Goal: Check status: Check status

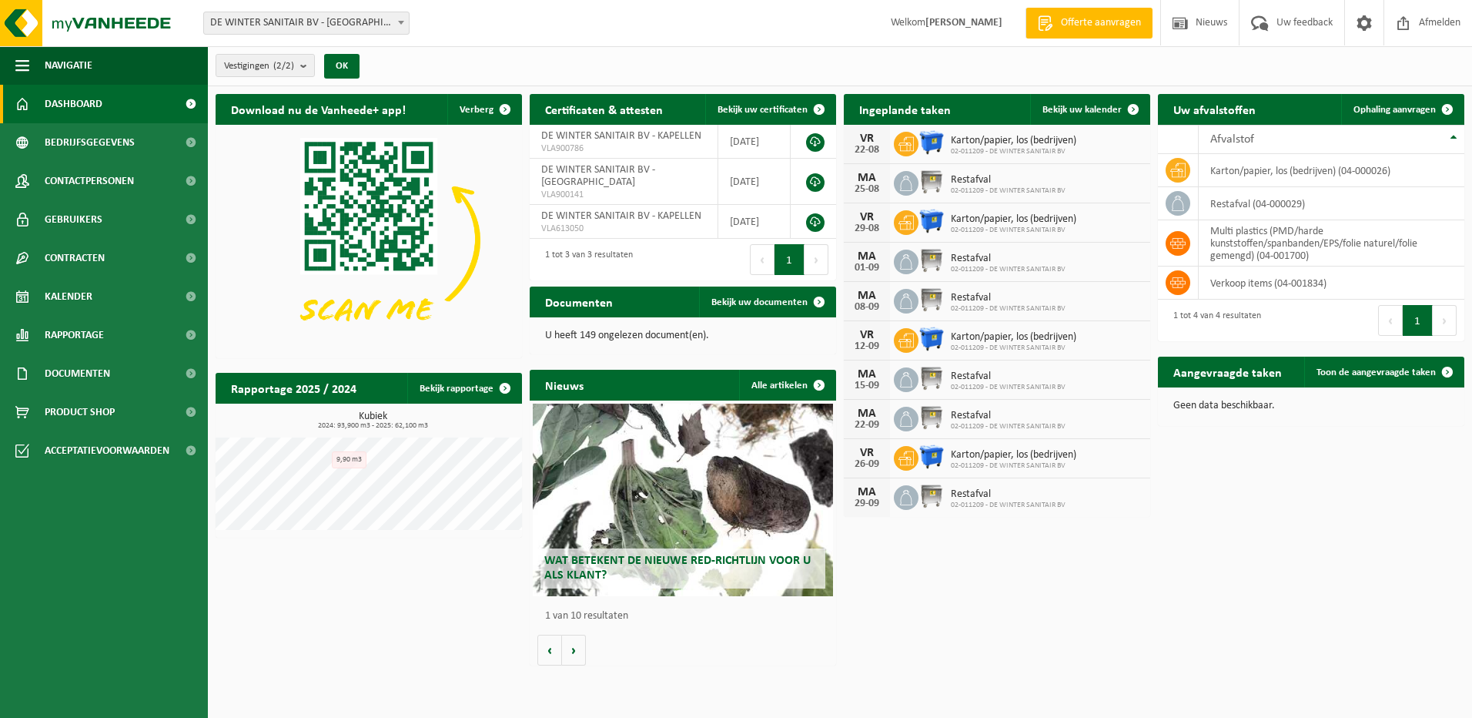
drag, startPoint x: 82, startPoint y: 296, endPoint x: 445, endPoint y: 595, distance: 470.9
click at [81, 295] on span "Kalender" at bounding box center [69, 296] width 48 height 38
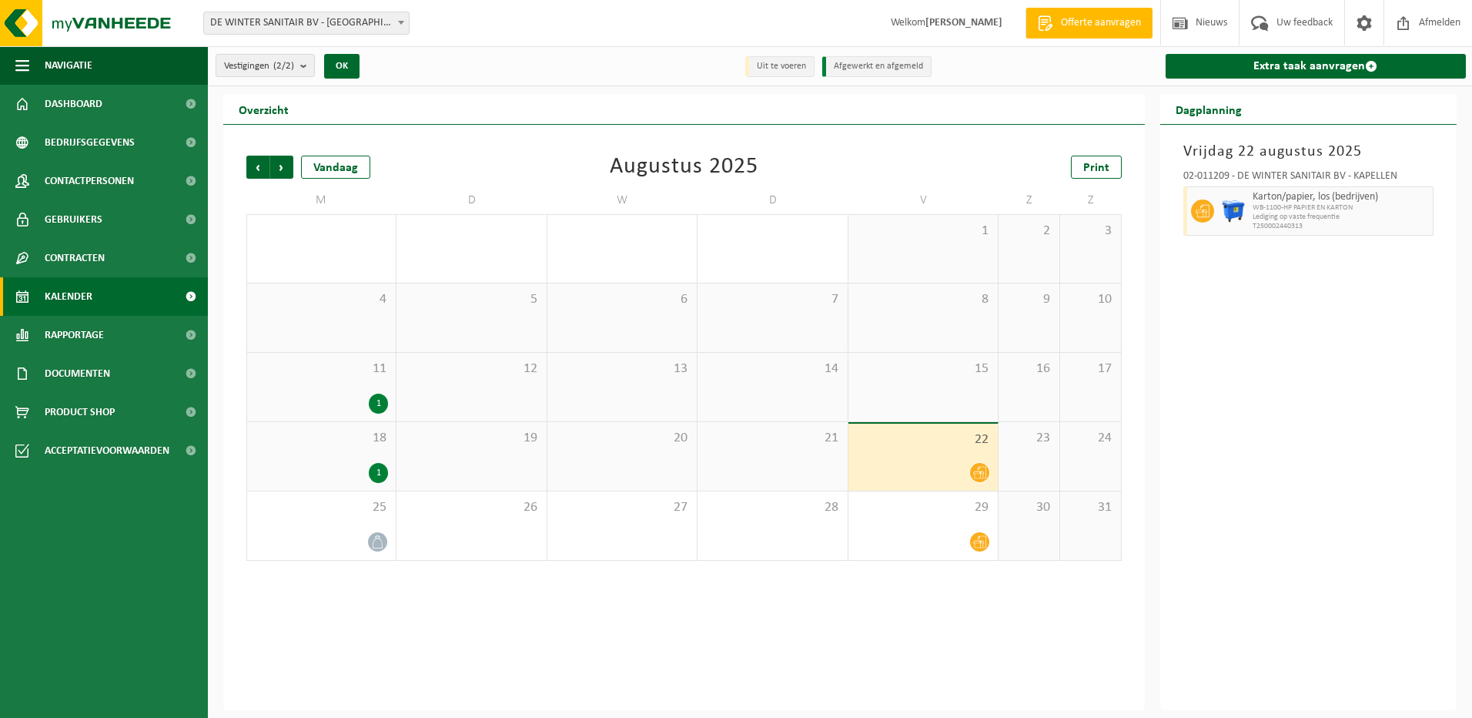
click at [376, 401] on div "1" at bounding box center [378, 403] width 19 height 20
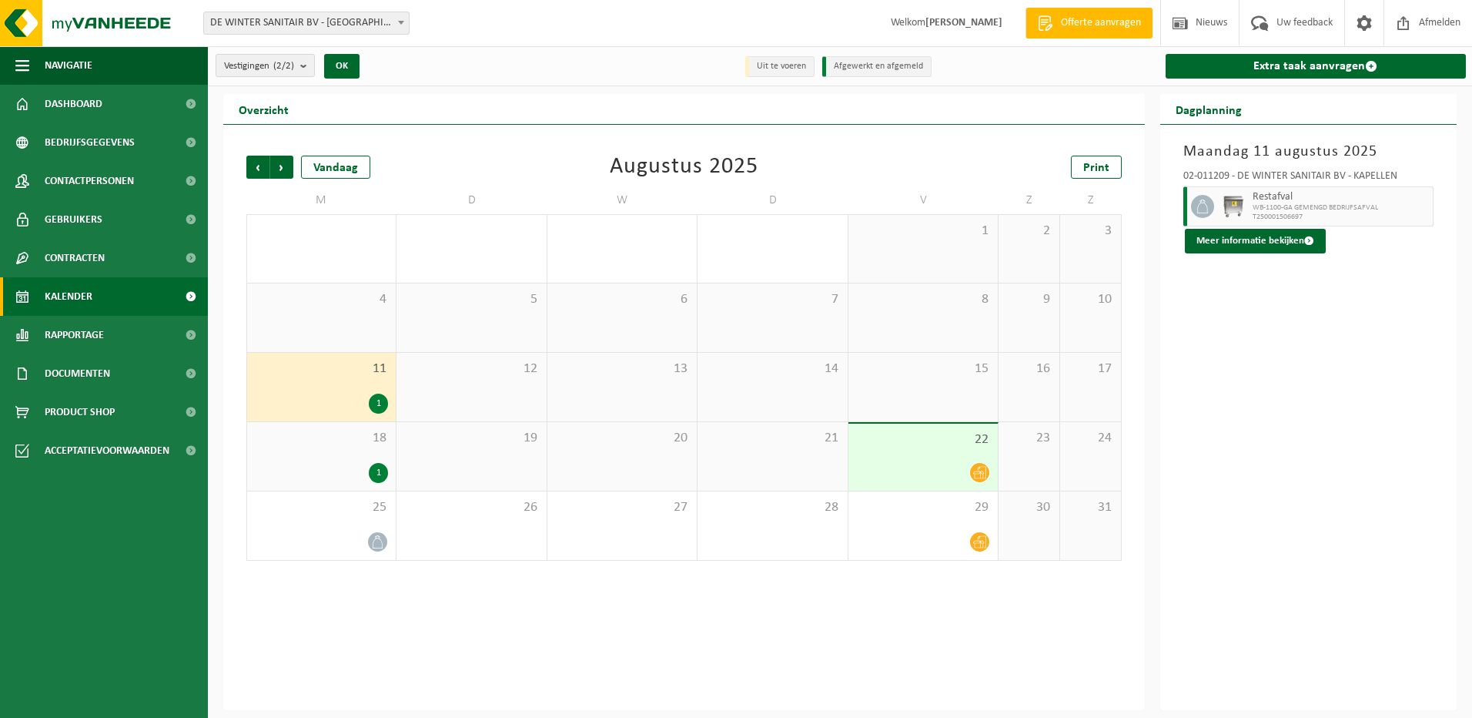
click at [378, 471] on div "1" at bounding box center [378, 473] width 19 height 20
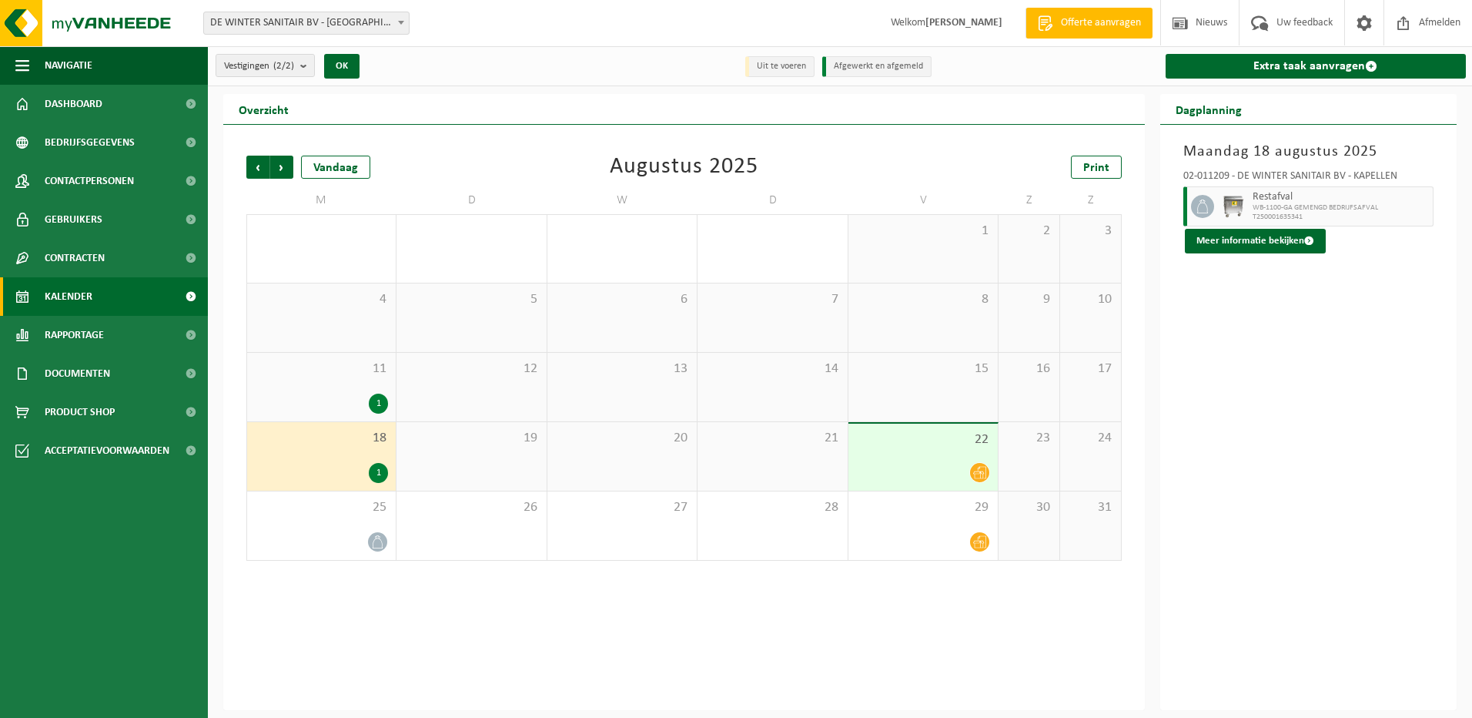
click at [551, 647] on div "Vorige Volgende Vandaag [DATE] Print M D W D V Z Z 28 29 30 31 1 2 3 4 5 6 7 8 …" at bounding box center [684, 417] width 922 height 585
click at [1303, 555] on div "[DATE] 02-011209 - DE WINTER SANITAIR BV - KAPELLEN Restafval WB-1100-GA GEMENG…" at bounding box center [1308, 417] width 297 height 585
click at [1202, 534] on div "[DATE] 02-011209 - DE WINTER SANITAIR BV - KAPELLEN Restafval WB-1100-GA GEMENG…" at bounding box center [1308, 417] width 297 height 585
drag, startPoint x: 1344, startPoint y: 445, endPoint x: 1372, endPoint y: 350, distance: 98.7
click at [1344, 445] on div "[DATE] 02-011209 - DE WINTER SANITAIR BV - KAPELLEN Restafval WB-1100-GA GEMENG…" at bounding box center [1308, 417] width 297 height 585
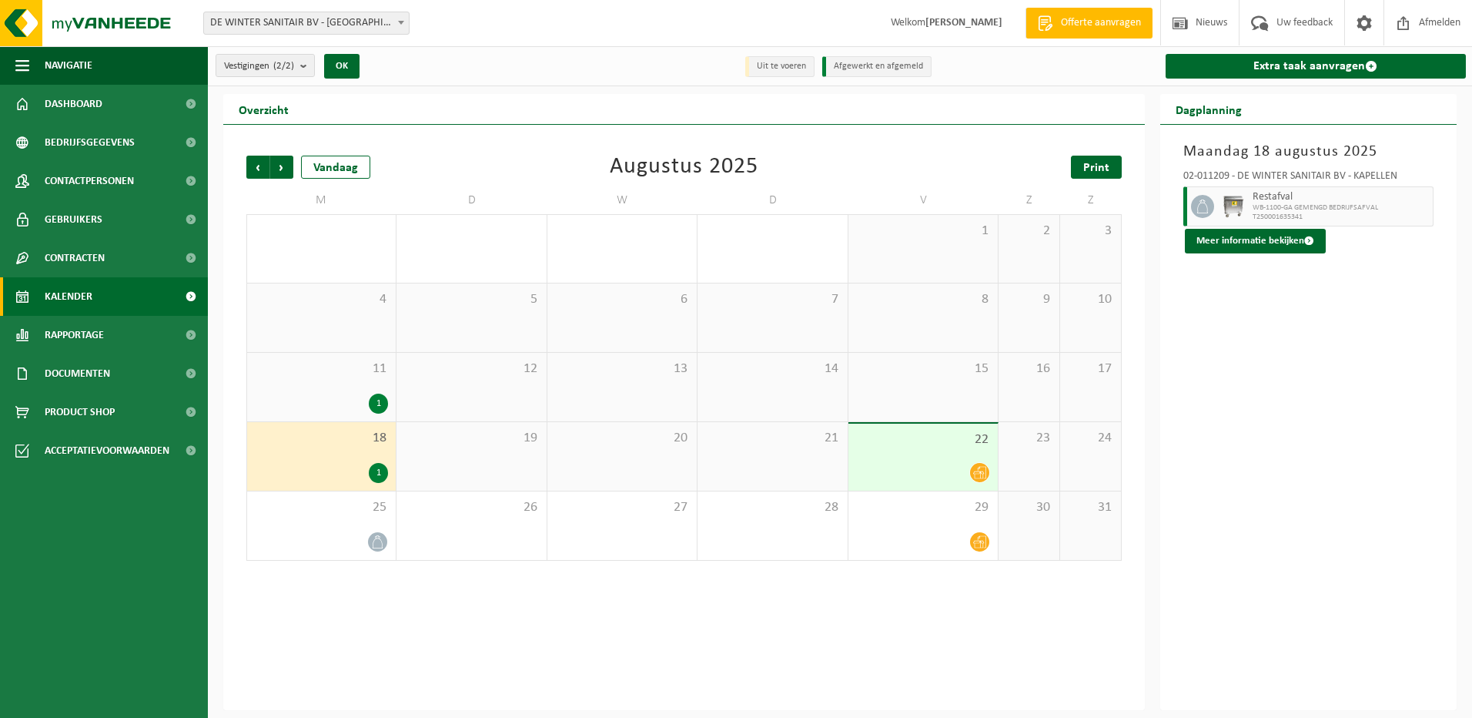
click at [1090, 165] on span "Print" at bounding box center [1096, 168] width 26 height 12
